Goal: Transaction & Acquisition: Purchase product/service

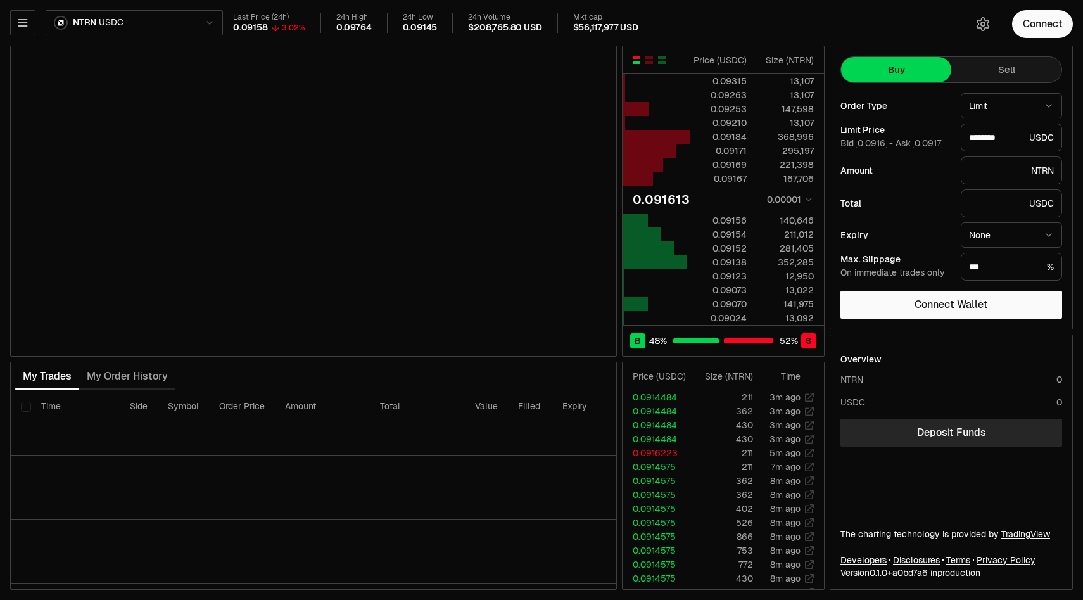
click at [170, 20] on html "Neutron Balance Earn Bridge Orderbook Stake Ecosystem Governance Documentation …" at bounding box center [541, 300] width 1083 height 600
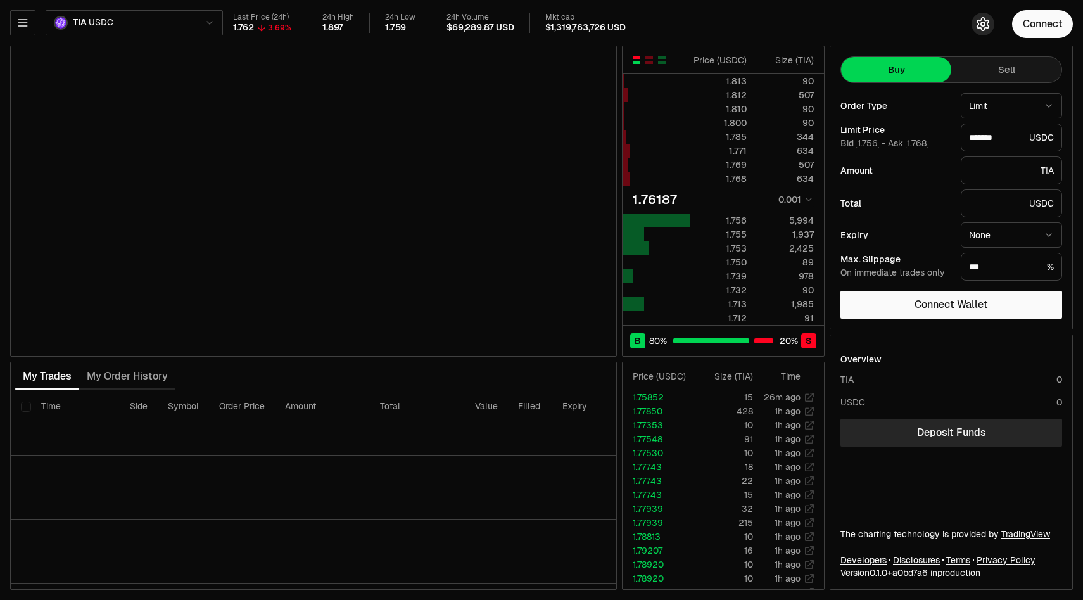
click at [985, 25] on icon "button" at bounding box center [982, 23] width 15 height 15
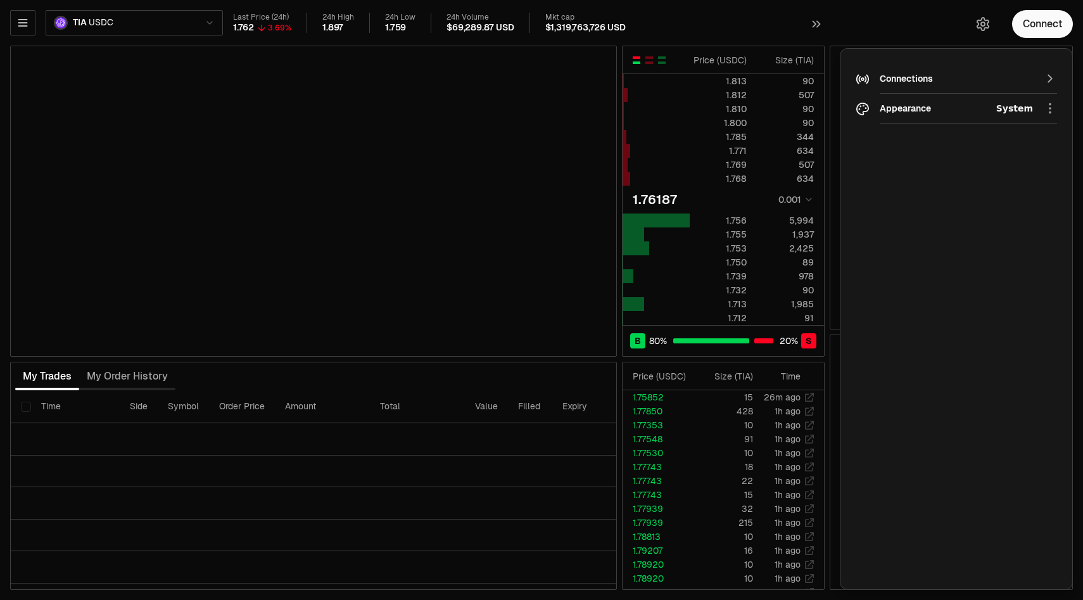
click at [985, 25] on icon "button" at bounding box center [982, 23] width 15 height 15
click at [986, 80] on div "Connections" at bounding box center [956, 78] width 153 height 13
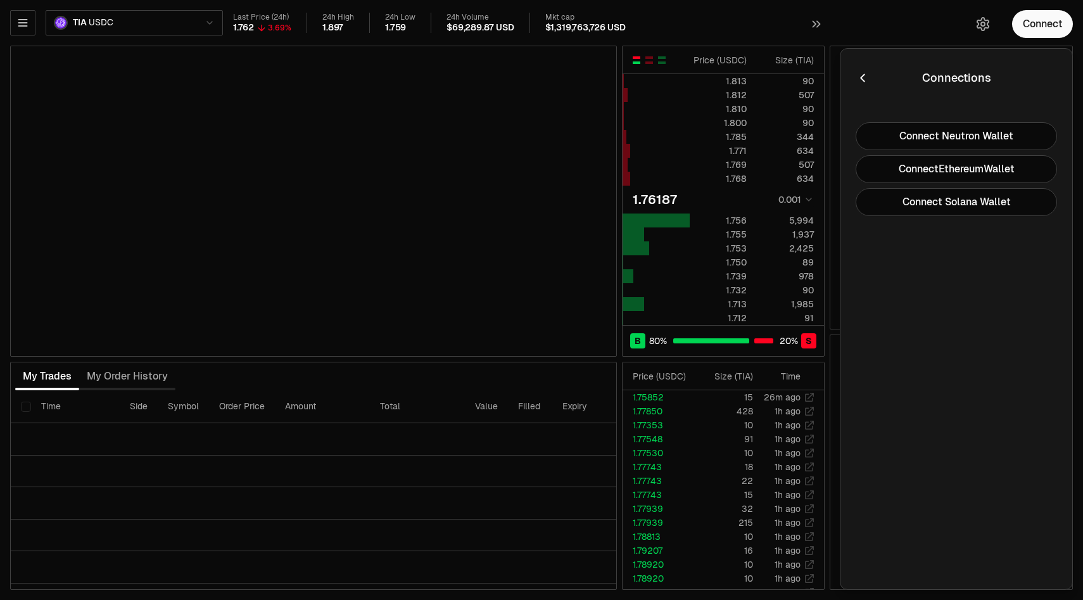
type input "*******"
click at [941, 25] on div "Connect" at bounding box center [961, 24] width 243 height 48
click at [861, 75] on icon "button" at bounding box center [863, 78] width 14 height 14
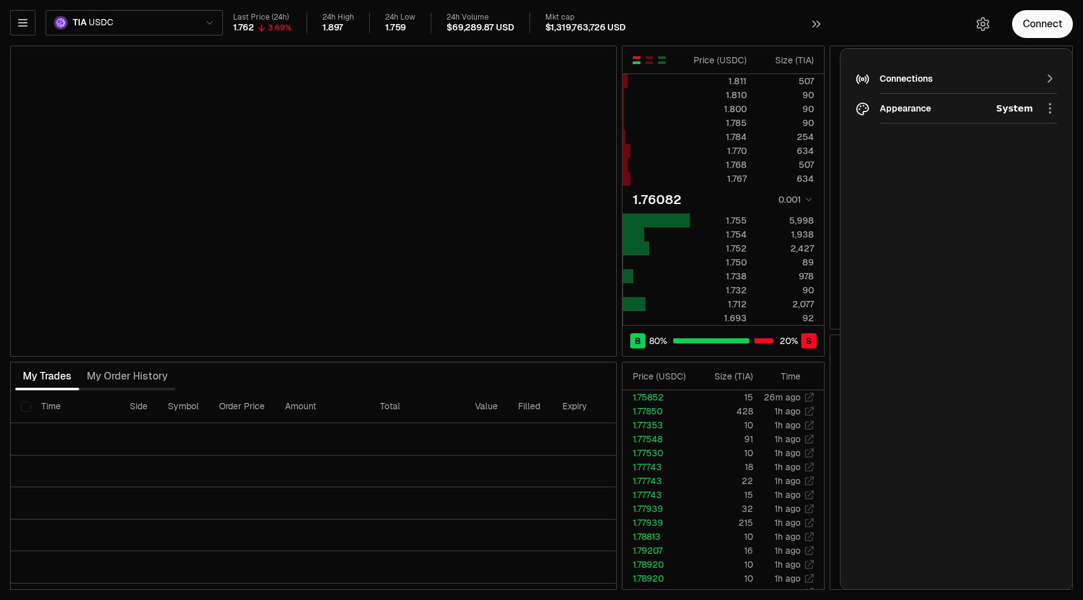
click at [871, 15] on div "Connect" at bounding box center [961, 24] width 243 height 48
click at [989, 16] on icon "button" at bounding box center [982, 23] width 15 height 15
click at [1053, 78] on icon "button" at bounding box center [1050, 79] width 14 height 14
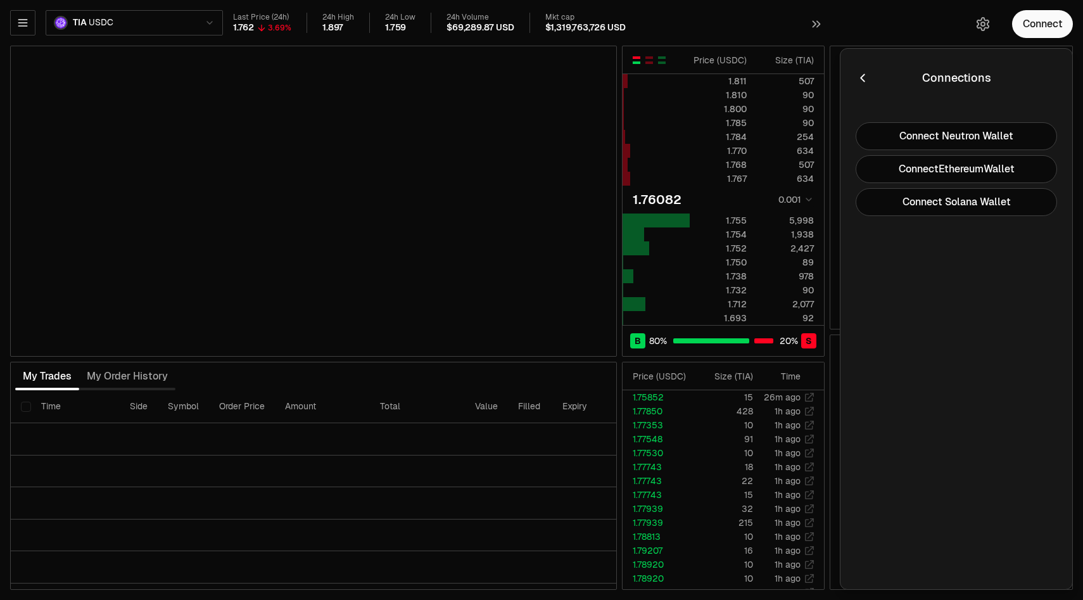
click at [1053, 78] on div at bounding box center [1026, 78] width 61 height 18
click at [977, 44] on div "Connect" at bounding box center [961, 24] width 243 height 48
click at [23, 22] on icon "button" at bounding box center [22, 23] width 8 height 6
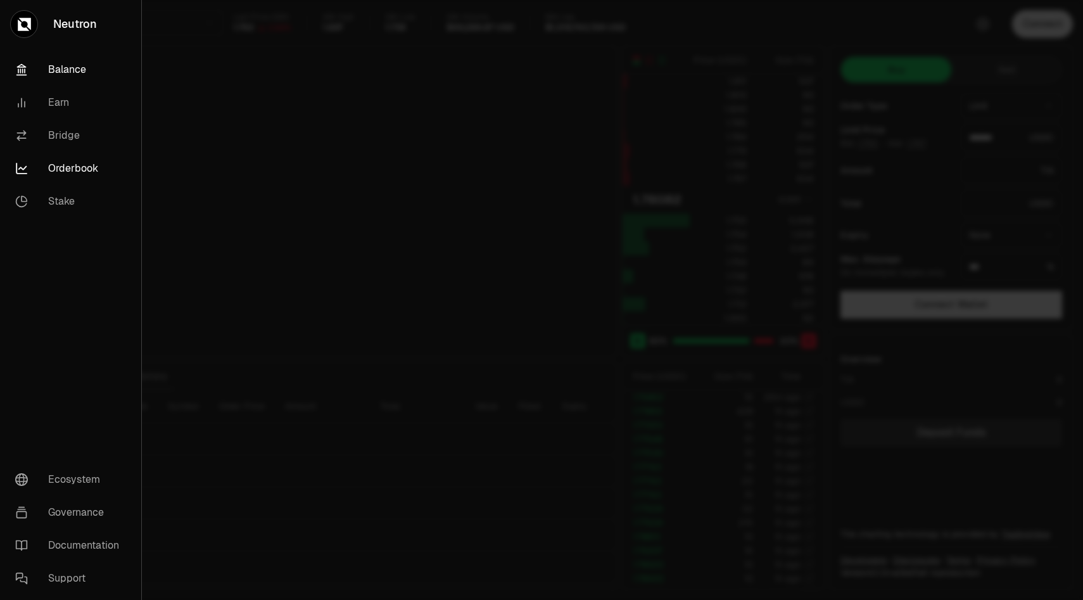
click at [45, 67] on link "Balance" at bounding box center [70, 69] width 131 height 33
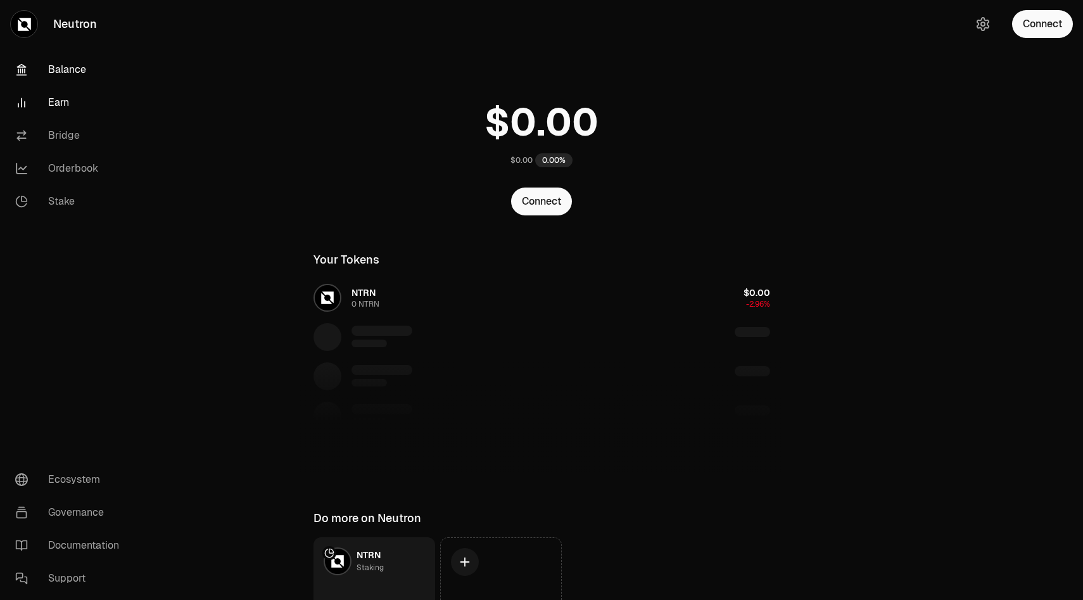
click at [53, 99] on link "Earn" at bounding box center [71, 102] width 132 height 33
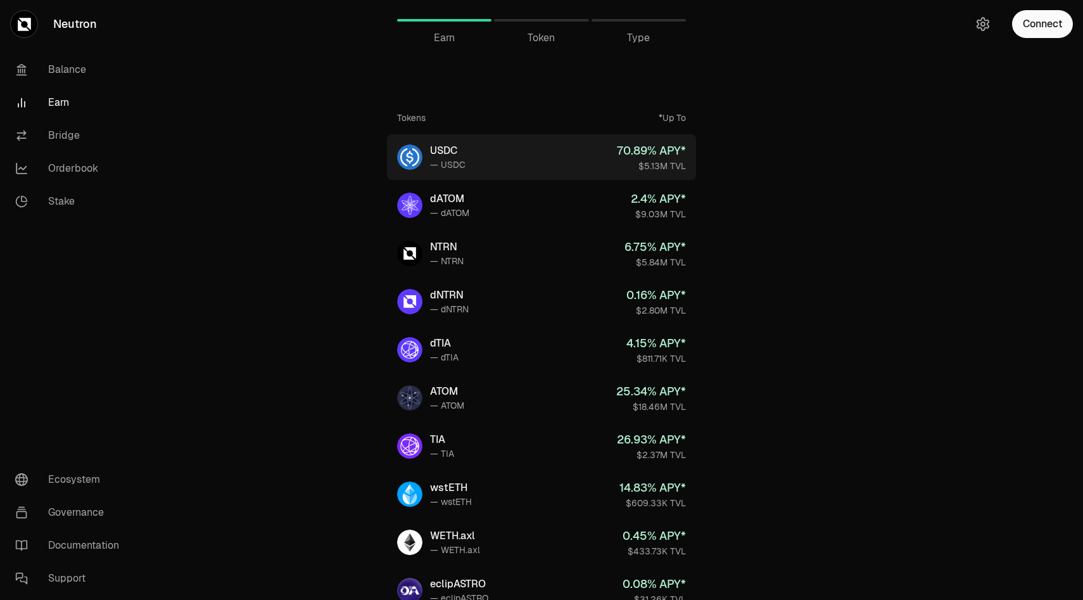
click at [462, 157] on div "USDC" at bounding box center [447, 150] width 35 height 15
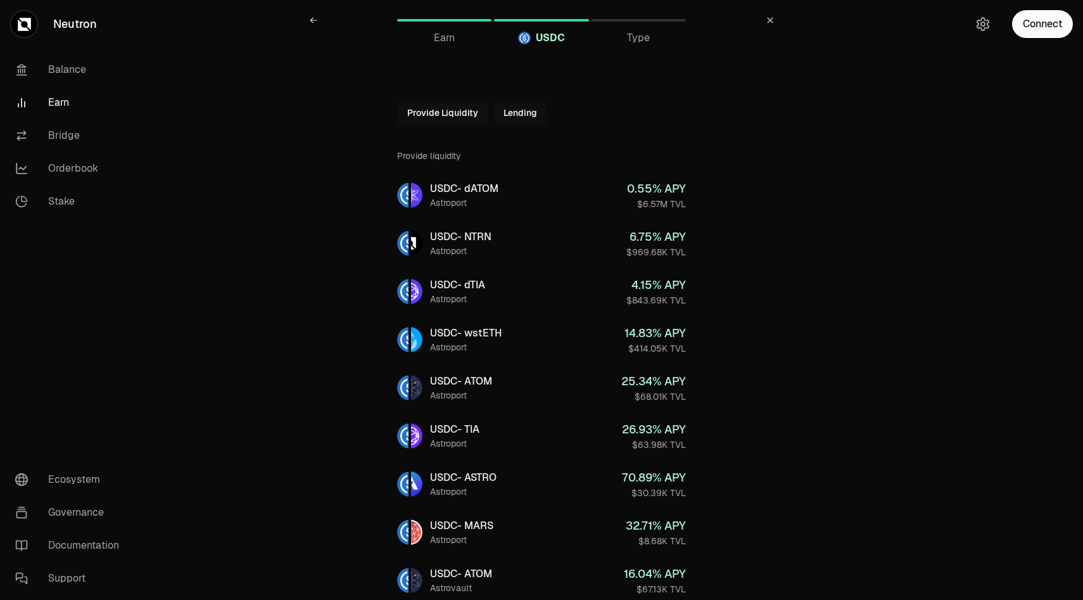
click at [323, 26] on link at bounding box center [313, 20] width 30 height 30
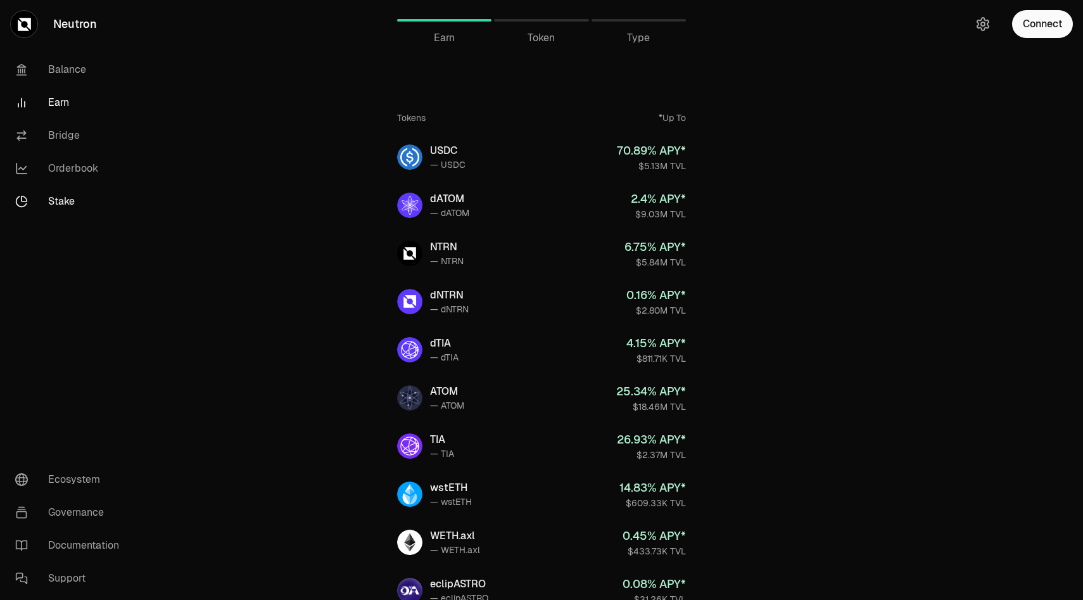
click at [66, 198] on link "Stake" at bounding box center [71, 201] width 132 height 33
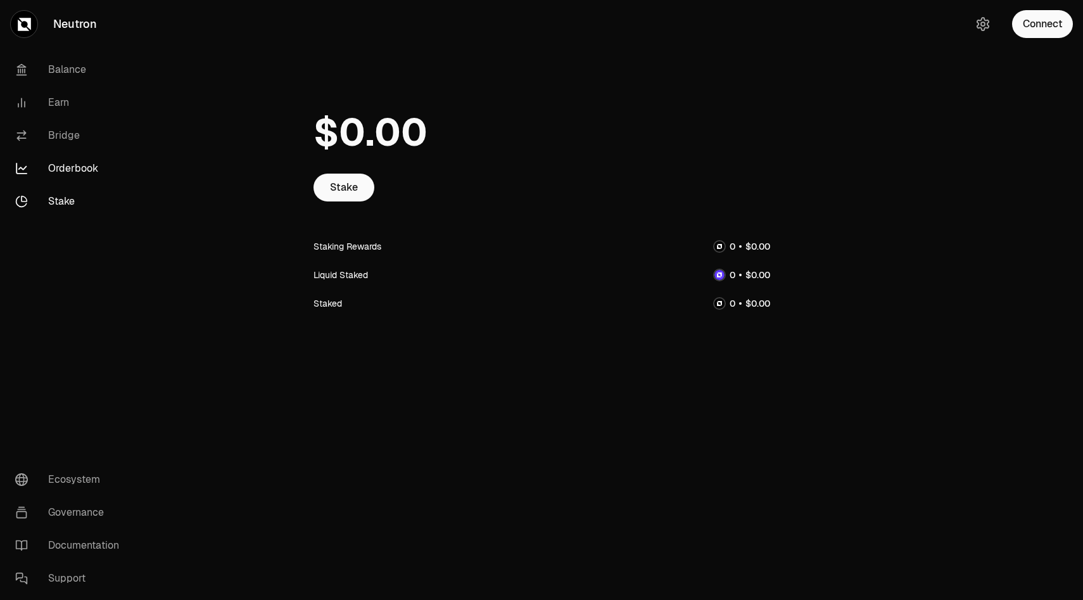
click at [72, 175] on link "Orderbook" at bounding box center [71, 168] width 132 height 33
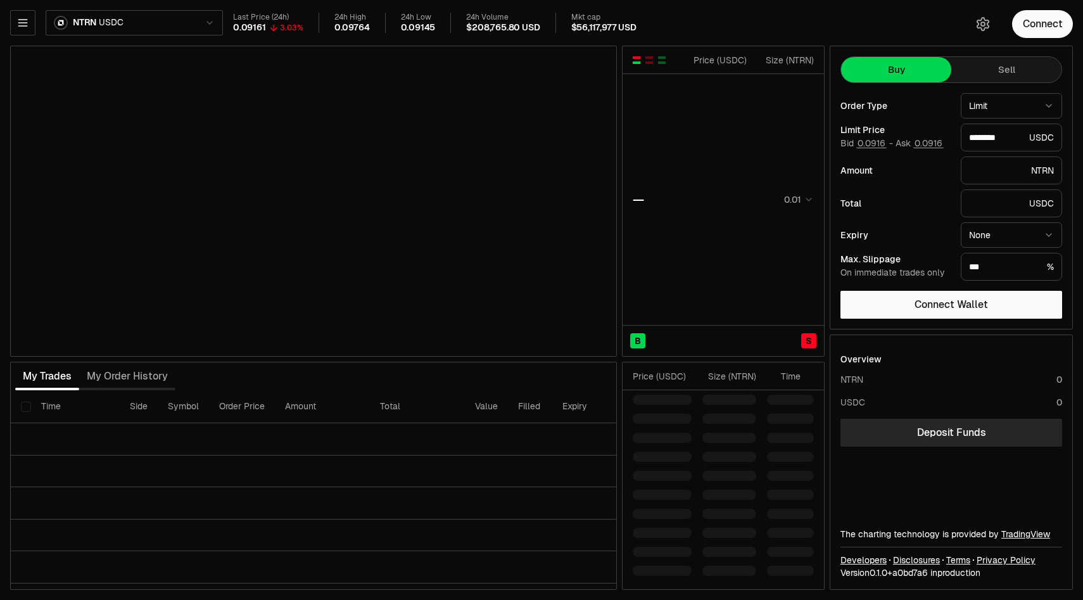
type input "********"
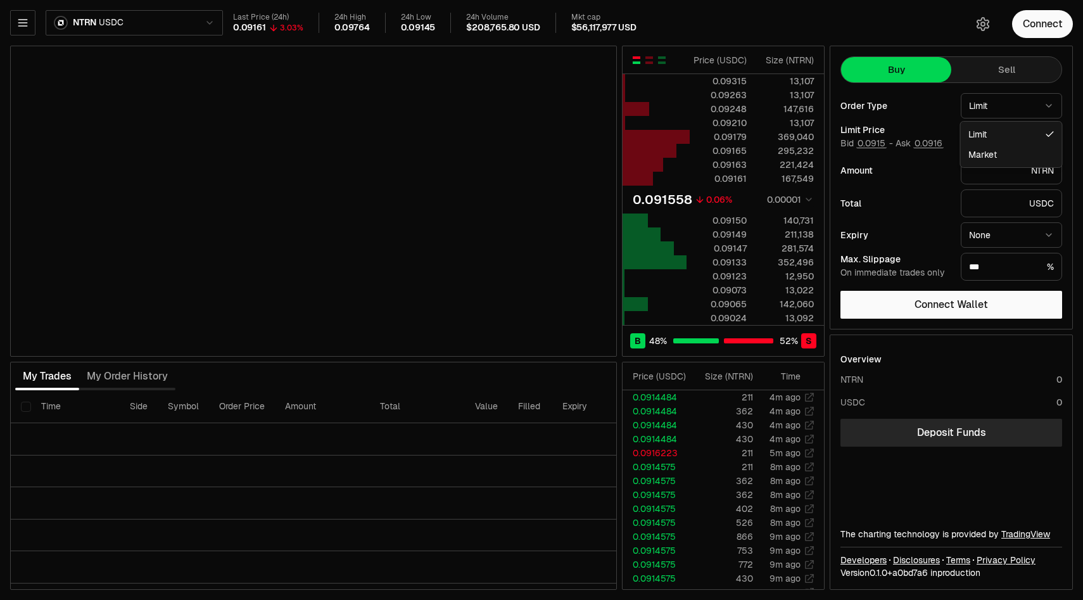
click at [983, 113] on html "Neutron Balance Earn Bridge Orderbook Stake Ecosystem Governance Documentation …" at bounding box center [541, 300] width 1083 height 600
select select "******"
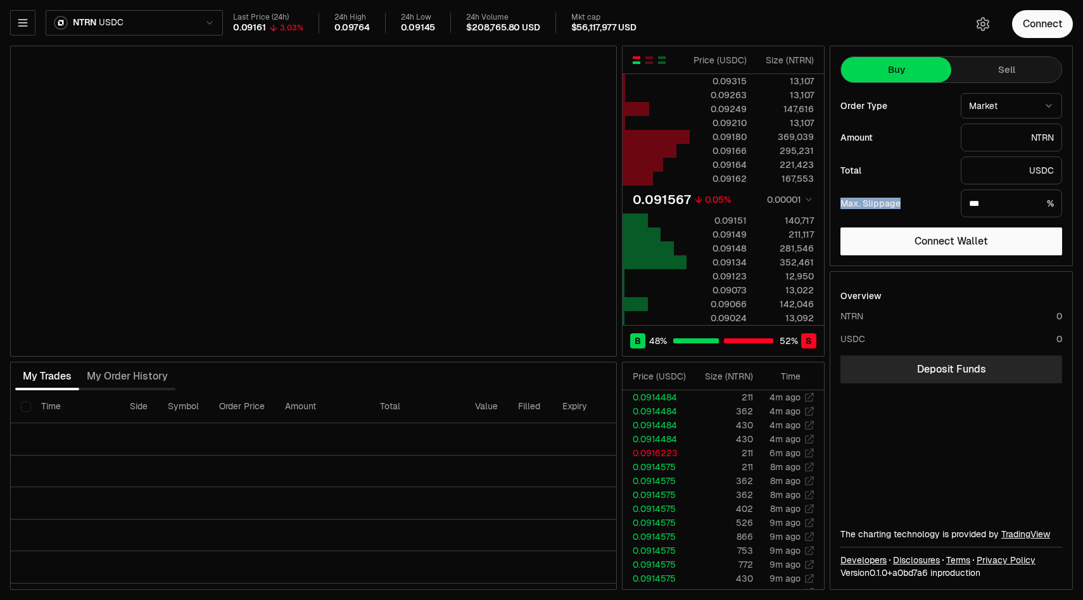
drag, startPoint x: 915, startPoint y: 212, endPoint x: 838, endPoint y: 202, distance: 77.3
click at [838, 202] on div "Buy Sell Order Type Market ***** ****** Amount NTRN Total USDC Max. Slippage **…" at bounding box center [951, 156] width 243 height 220
click at [913, 204] on div "Max. Slippage" at bounding box center [895, 203] width 110 height 9
